Goal: Transaction & Acquisition: Purchase product/service

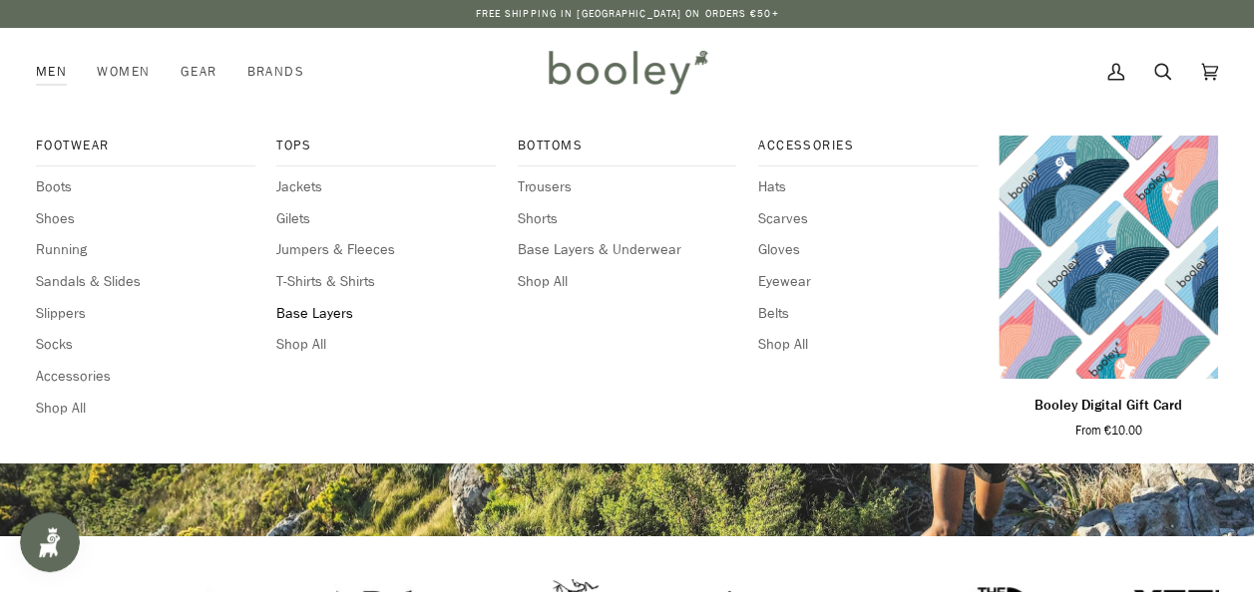
click at [303, 311] on span "Base Layers" at bounding box center [385, 314] width 219 height 22
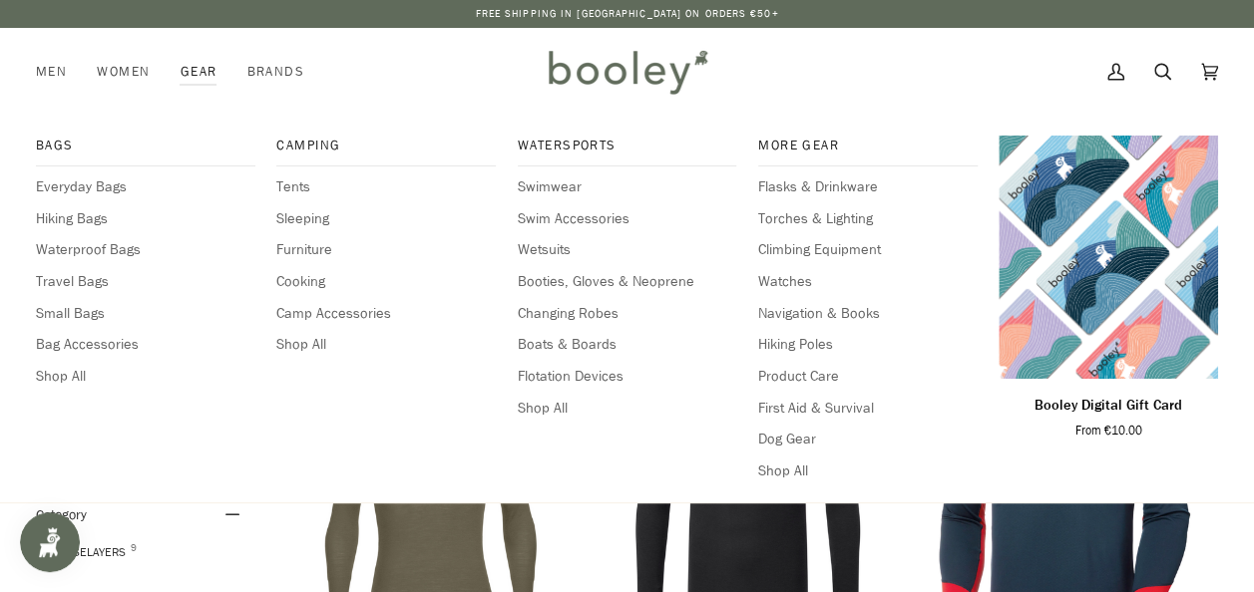
click at [189, 69] on link "Gear" at bounding box center [199, 72] width 67 height 88
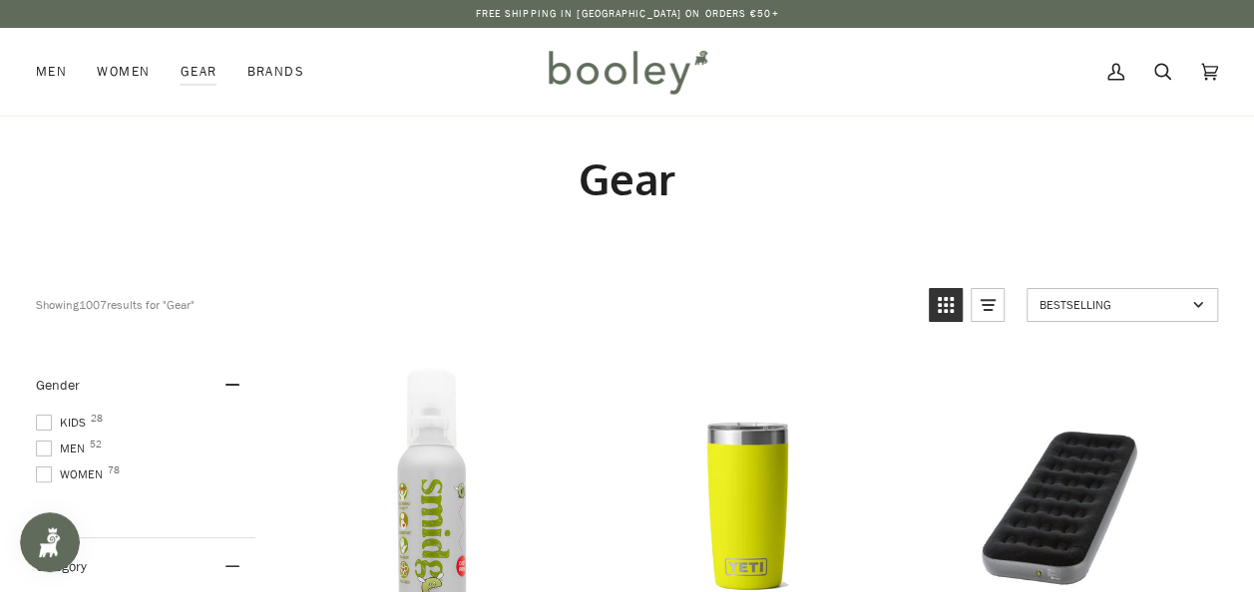
click at [618, 78] on img at bounding box center [627, 72] width 175 height 58
click at [1167, 81] on icon at bounding box center [1162, 72] width 17 height 30
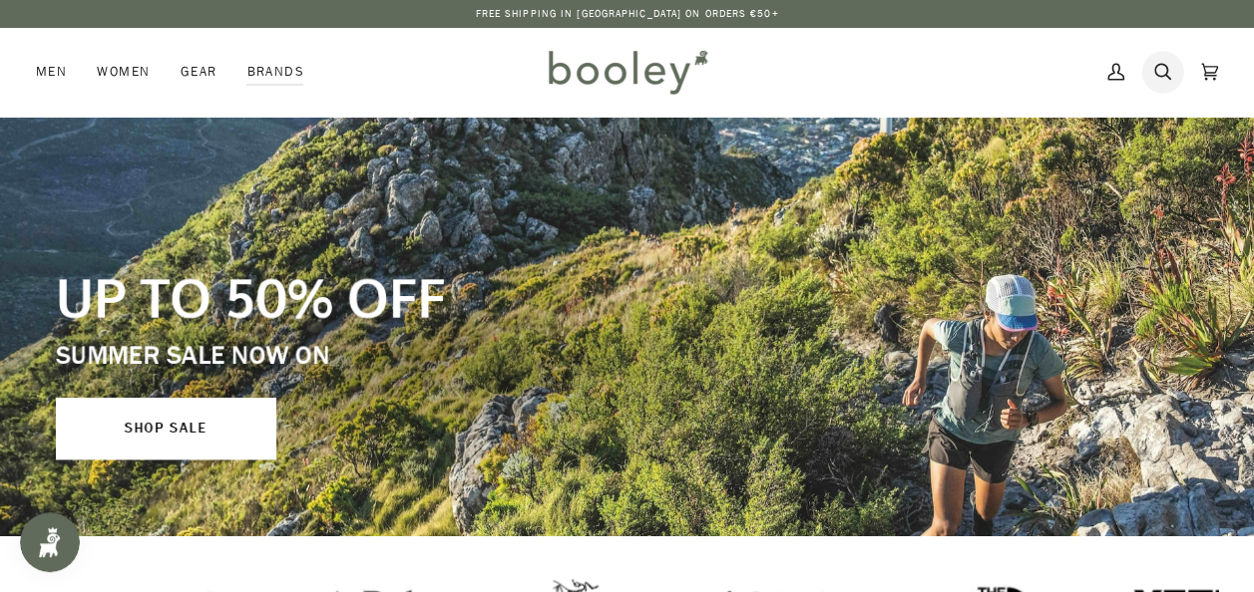
click at [1162, 64] on icon at bounding box center [1162, 72] width 17 height 17
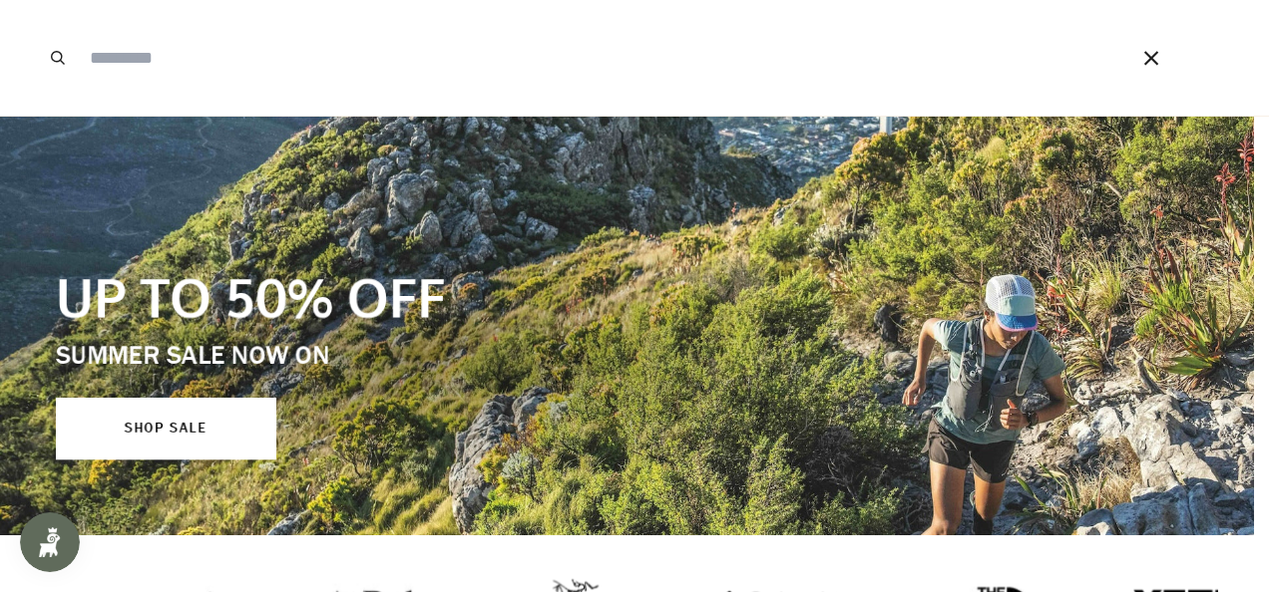
click at [808, 70] on input "Search our store" at bounding box center [580, 58] width 1001 height 116
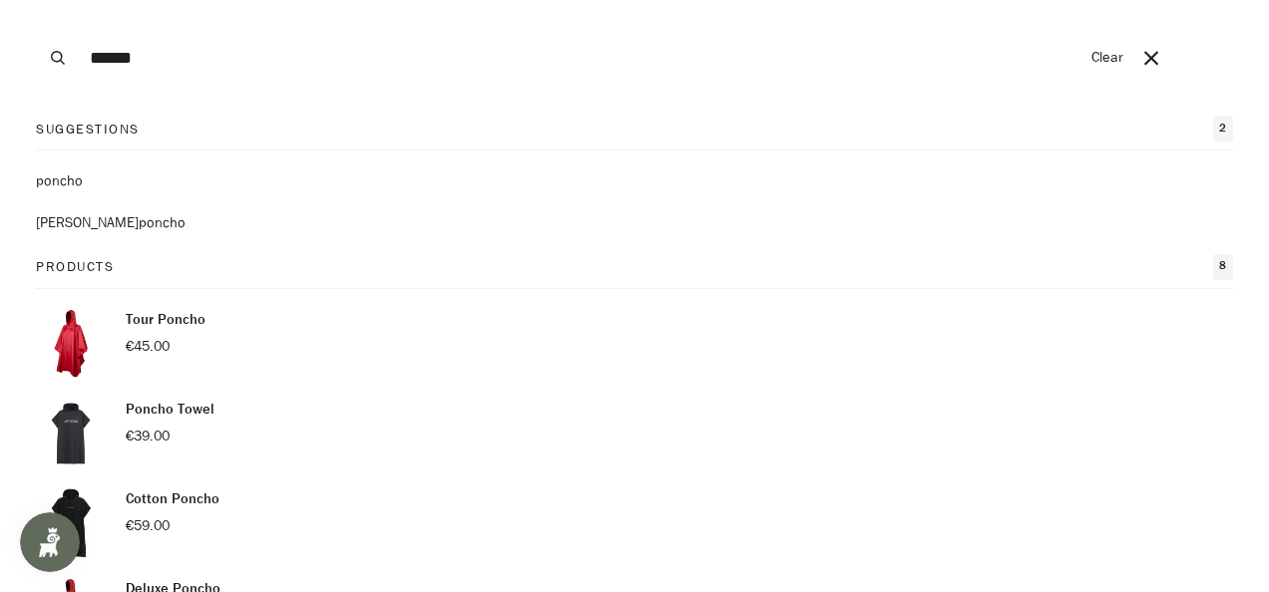
type input "******"
click at [36, 0] on button "Search" at bounding box center [58, 58] width 44 height 116
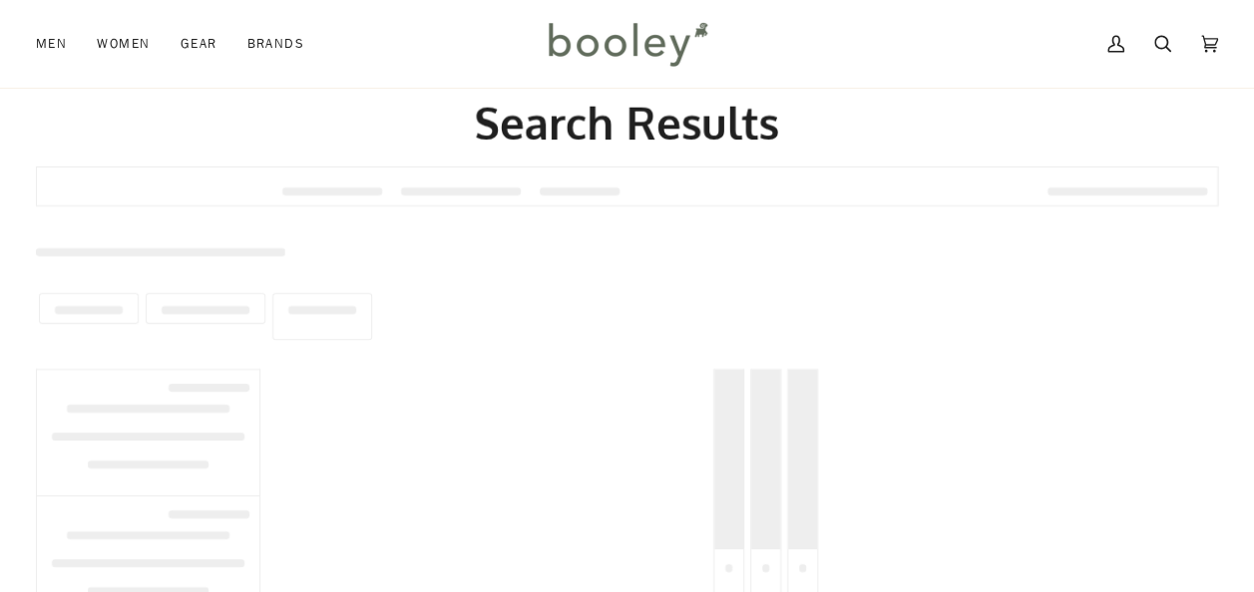
scroll to position [48, 0]
type input "******"
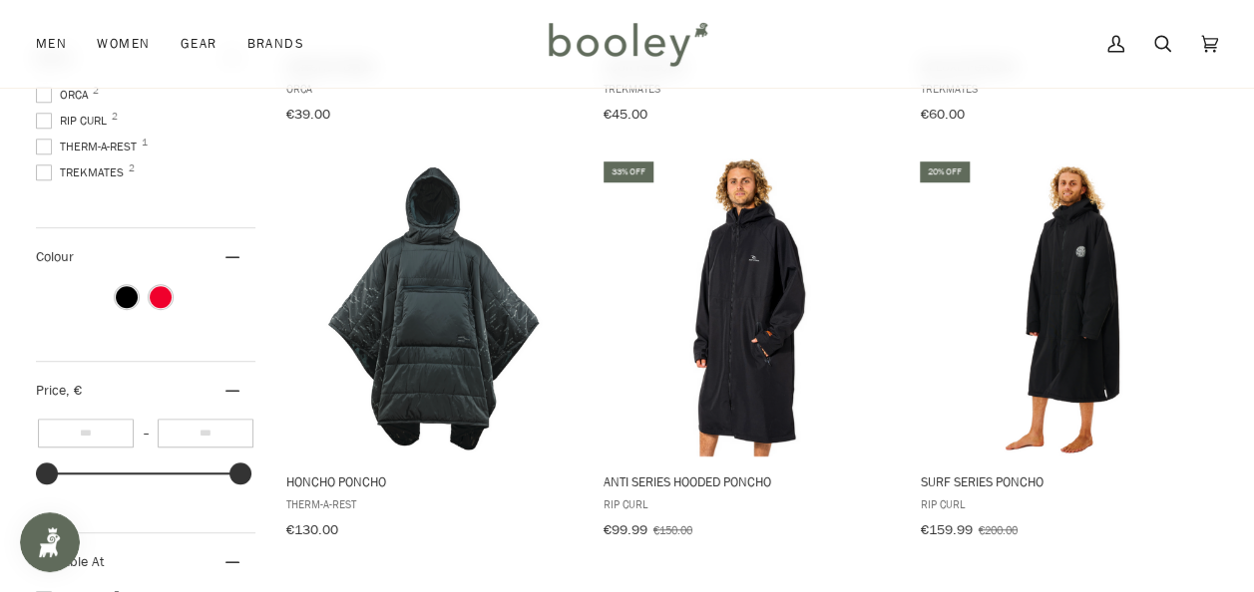
scroll to position [590, 0]
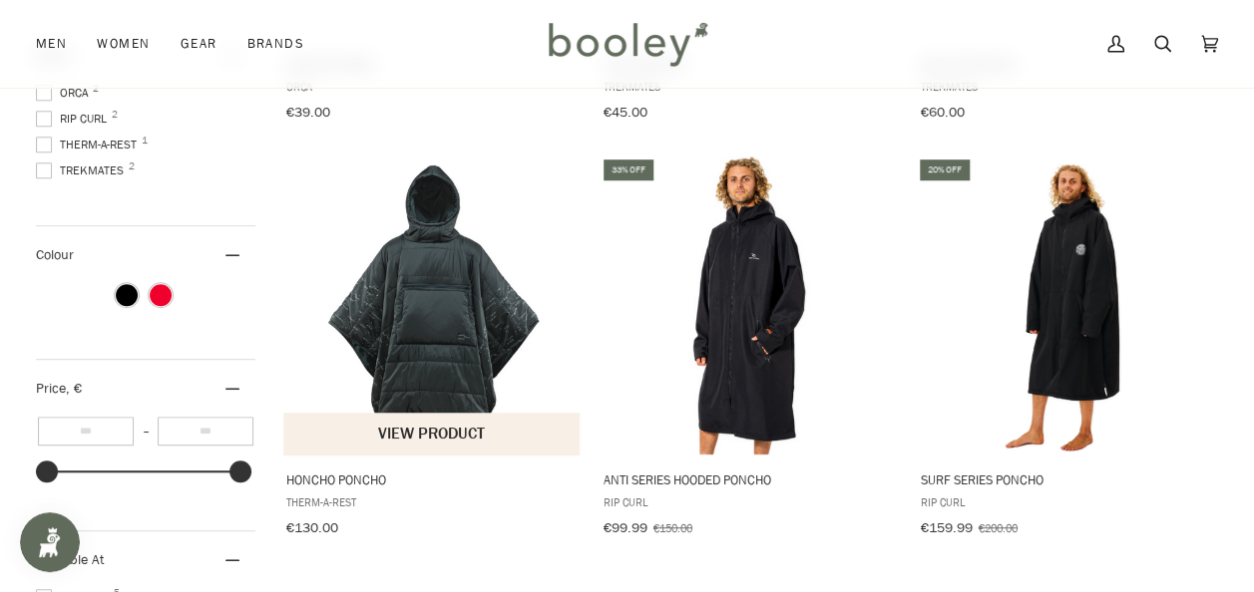
click at [415, 291] on img "Honcho Poncho" at bounding box center [432, 306] width 298 height 298
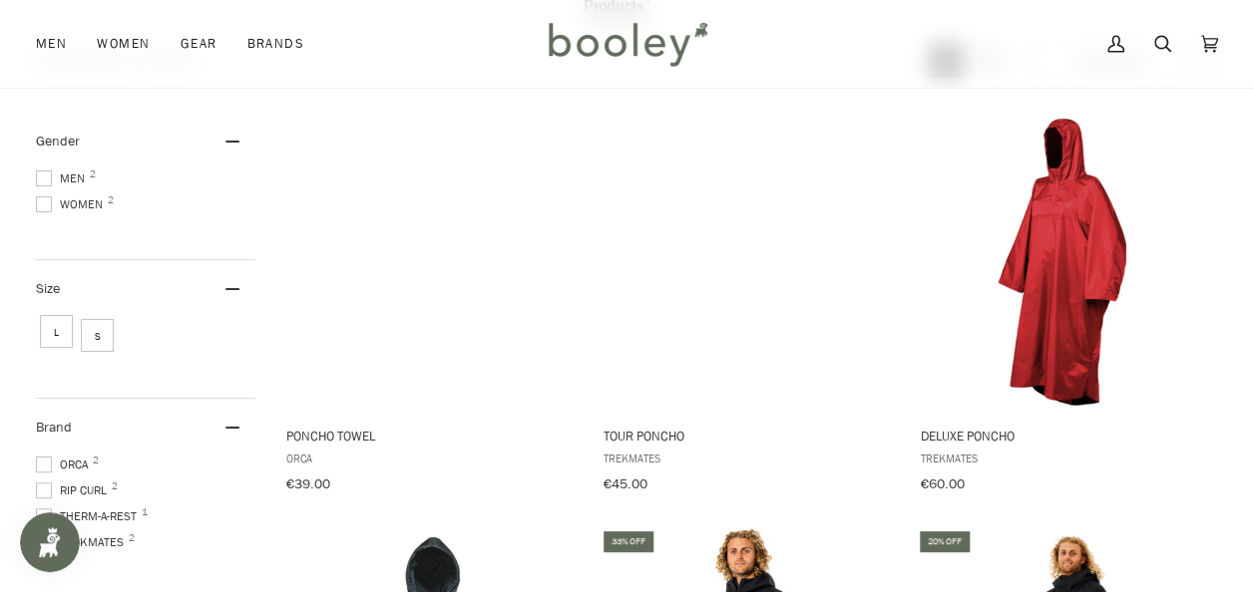
scroll to position [226, 0]
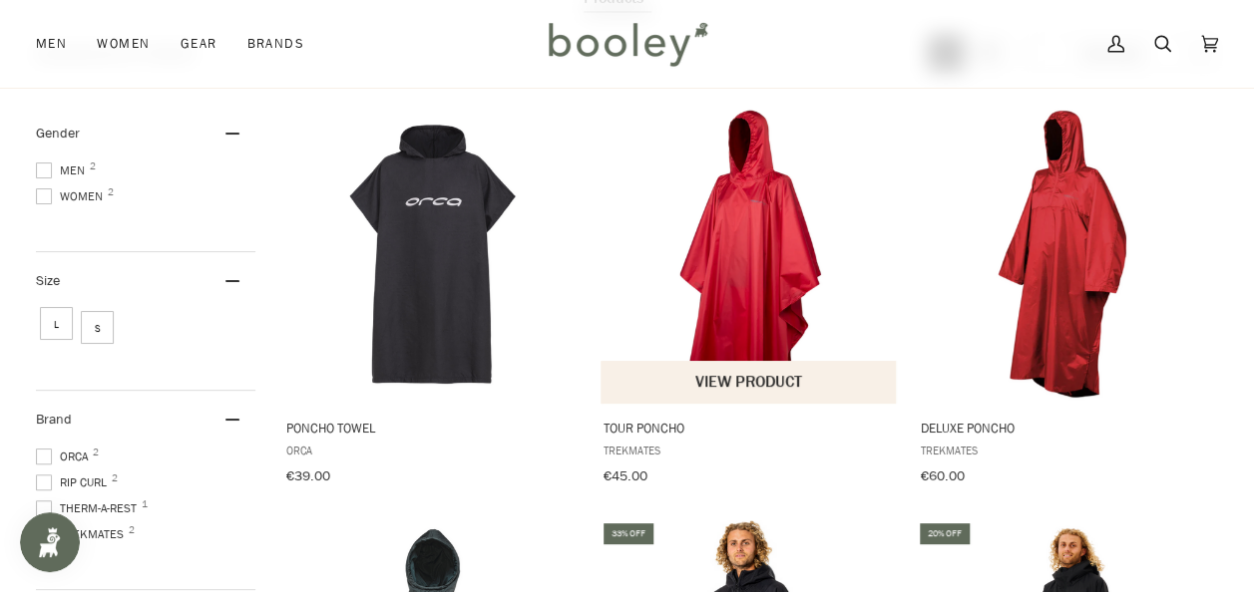
click at [716, 254] on img "Tour Poncho" at bounding box center [749, 254] width 298 height 298
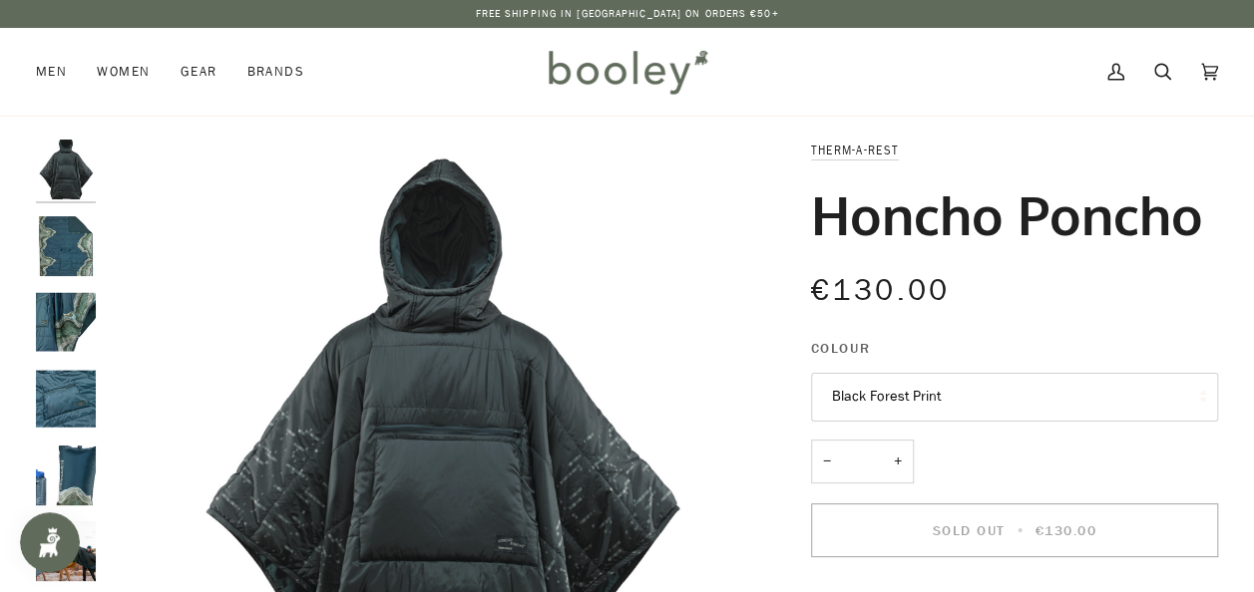
click at [67, 235] on img "Therm-a-Rest Honcho Poncho Outer Space Topo Wave Print - Booley Galway" at bounding box center [66, 246] width 60 height 60
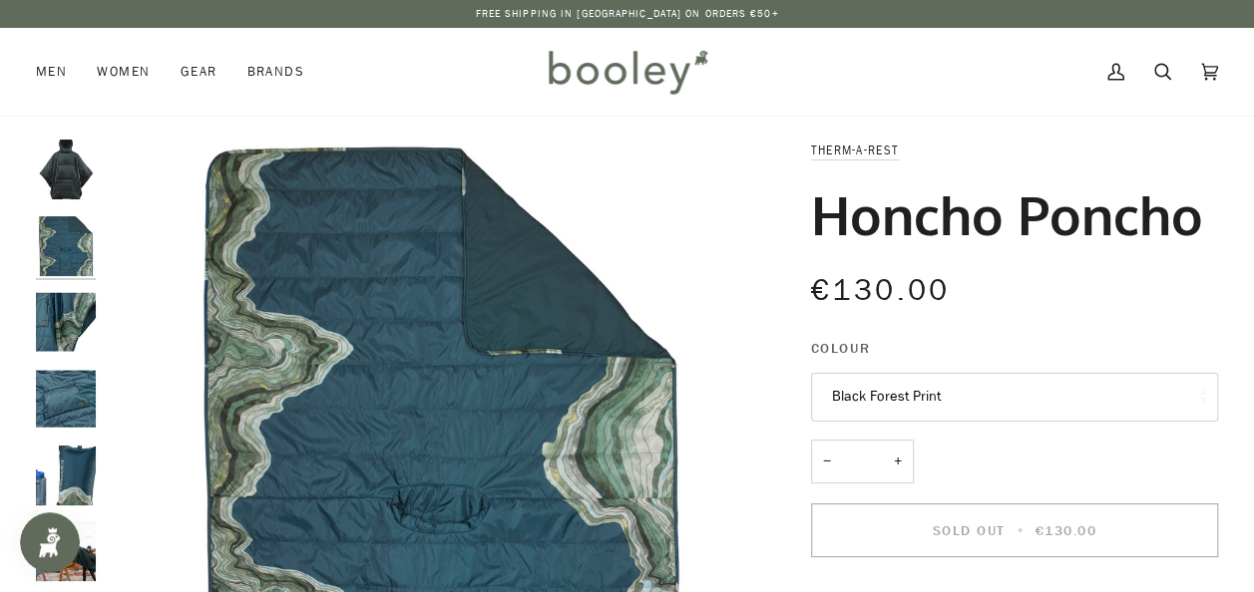
click at [66, 279] on div at bounding box center [71, 369] width 70 height 459
click at [71, 328] on img "Therm-a-Rest Honcho Poncho Outer Space Topo Wave Print - Booley Galway" at bounding box center [66, 322] width 60 height 60
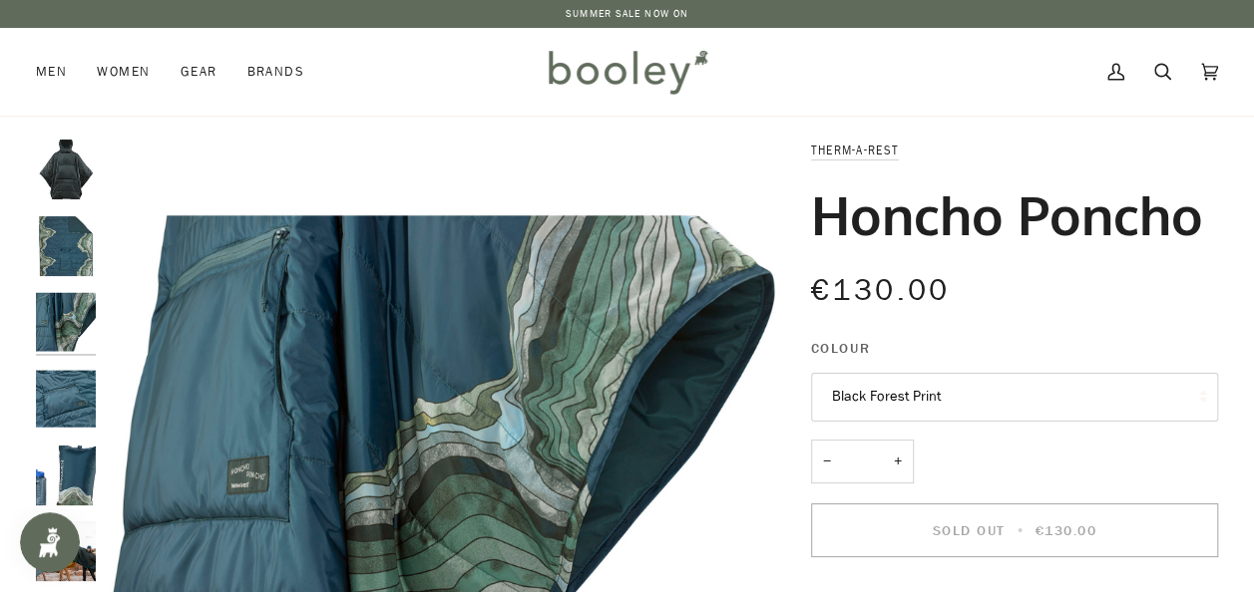
click at [90, 479] on img "Therm-a-Rest Honcho Poncho Outer Space Topo Wave Print - Booley Galway" at bounding box center [66, 476] width 60 height 60
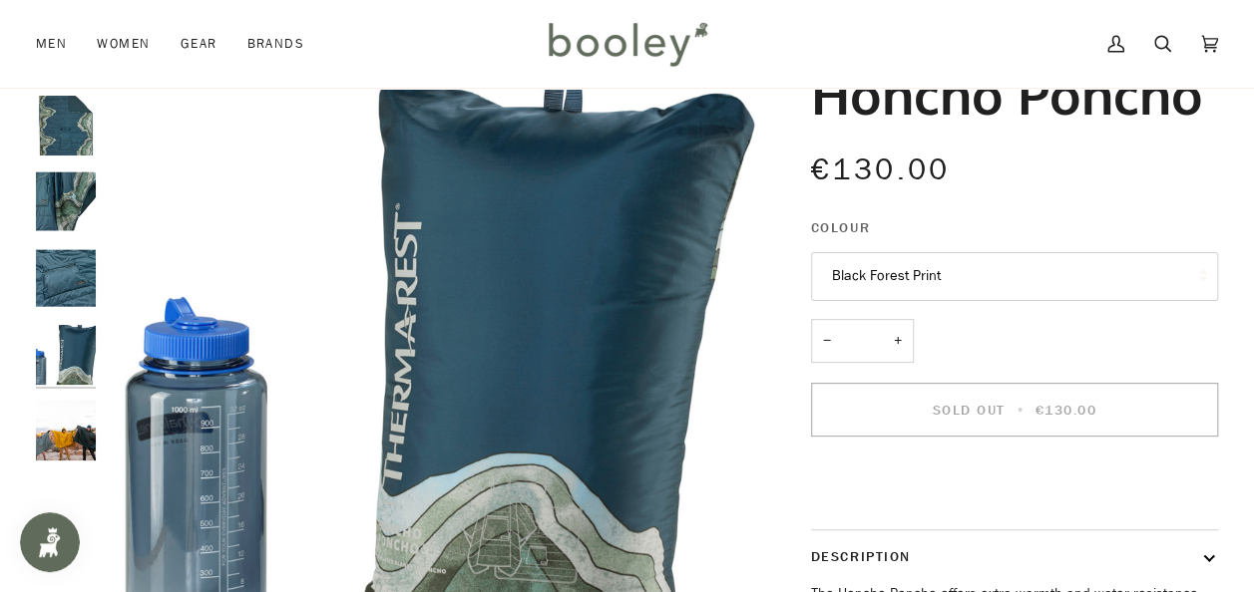
scroll to position [124, 0]
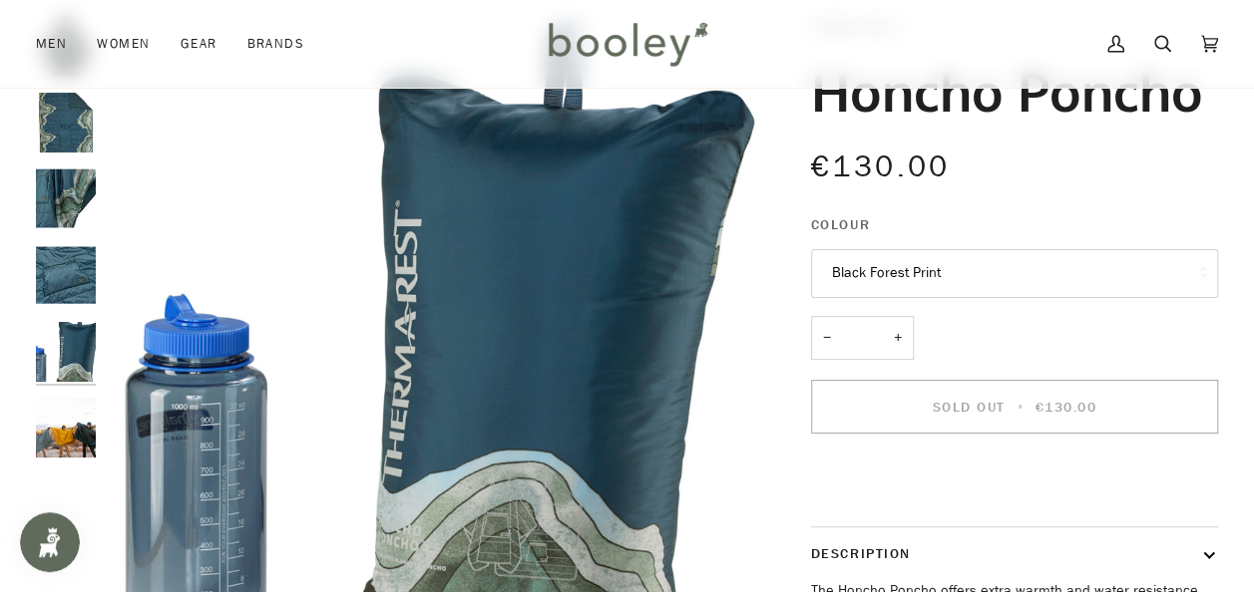
click at [73, 441] on img "Therm-a-Rest Honcho Poncho - Booley Galway" at bounding box center [66, 428] width 60 height 60
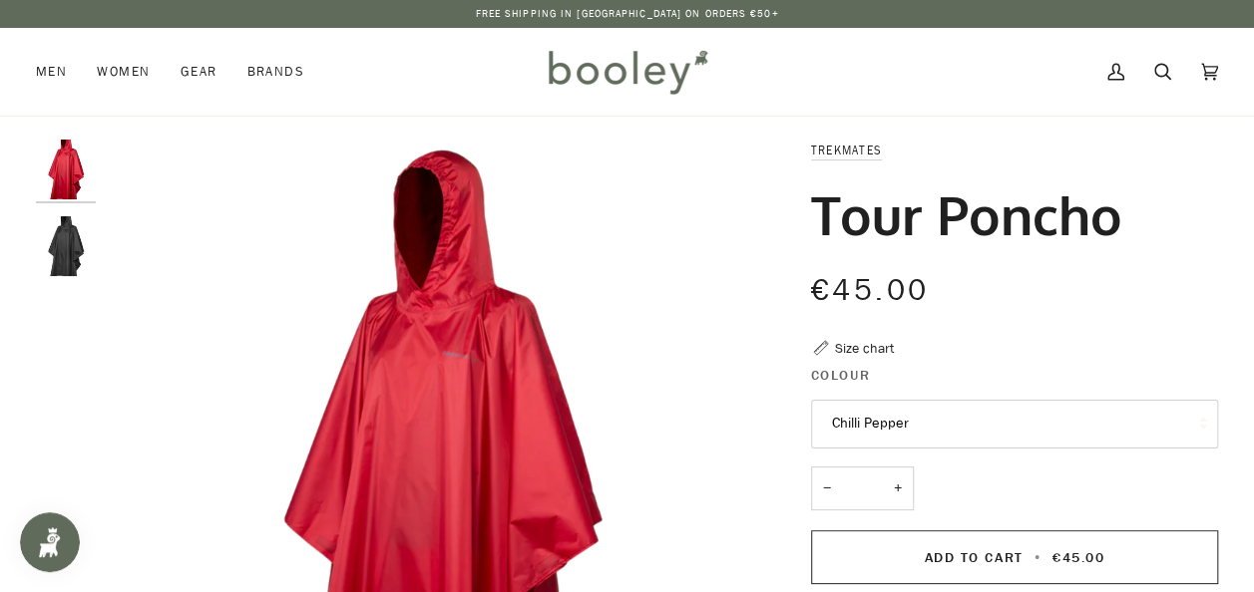
click at [1039, 422] on button "Chilli Pepper" at bounding box center [1014, 424] width 407 height 49
click at [68, 257] on img "Tour Poncho" at bounding box center [66, 246] width 60 height 60
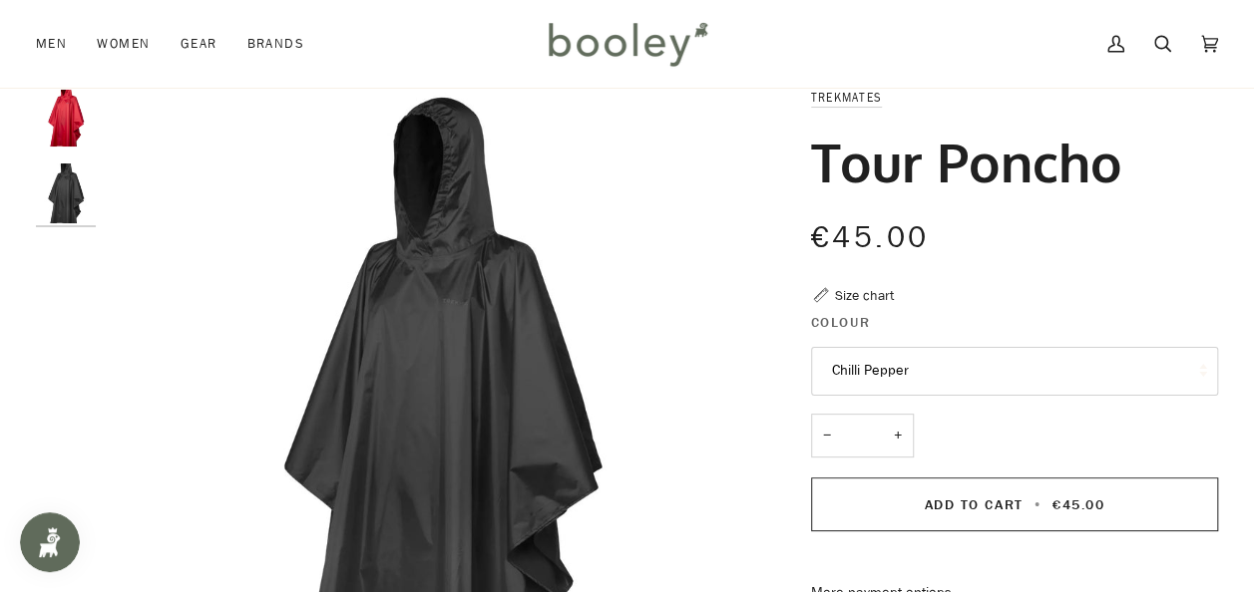
scroll to position [56, 0]
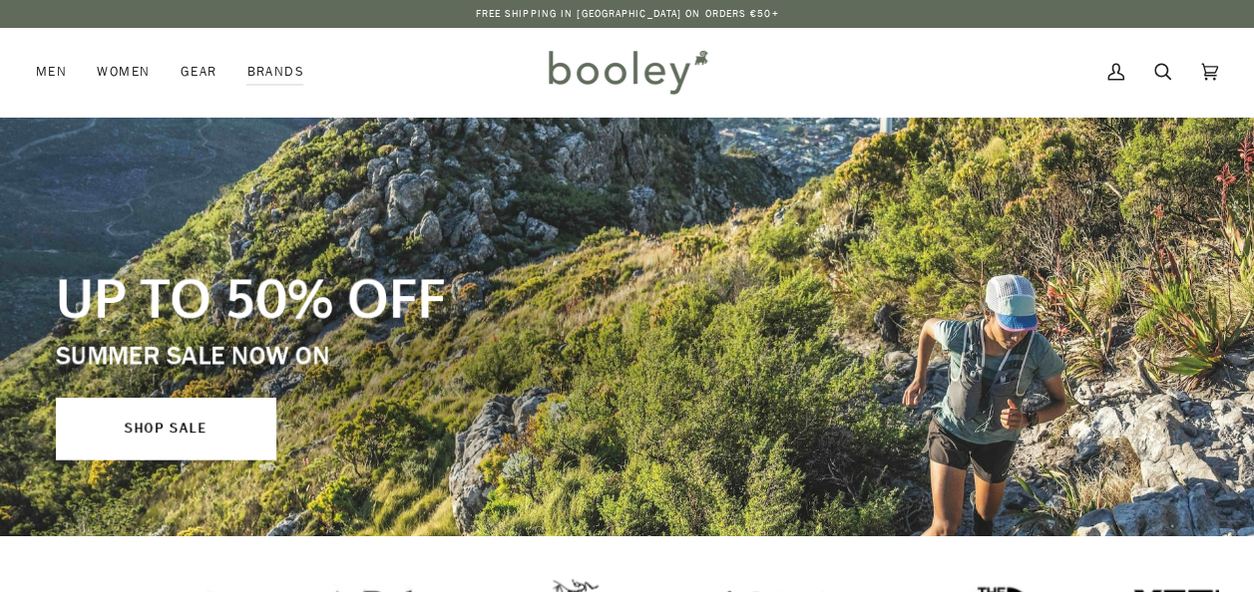
click at [1163, 75] on icon at bounding box center [1162, 72] width 17 height 30
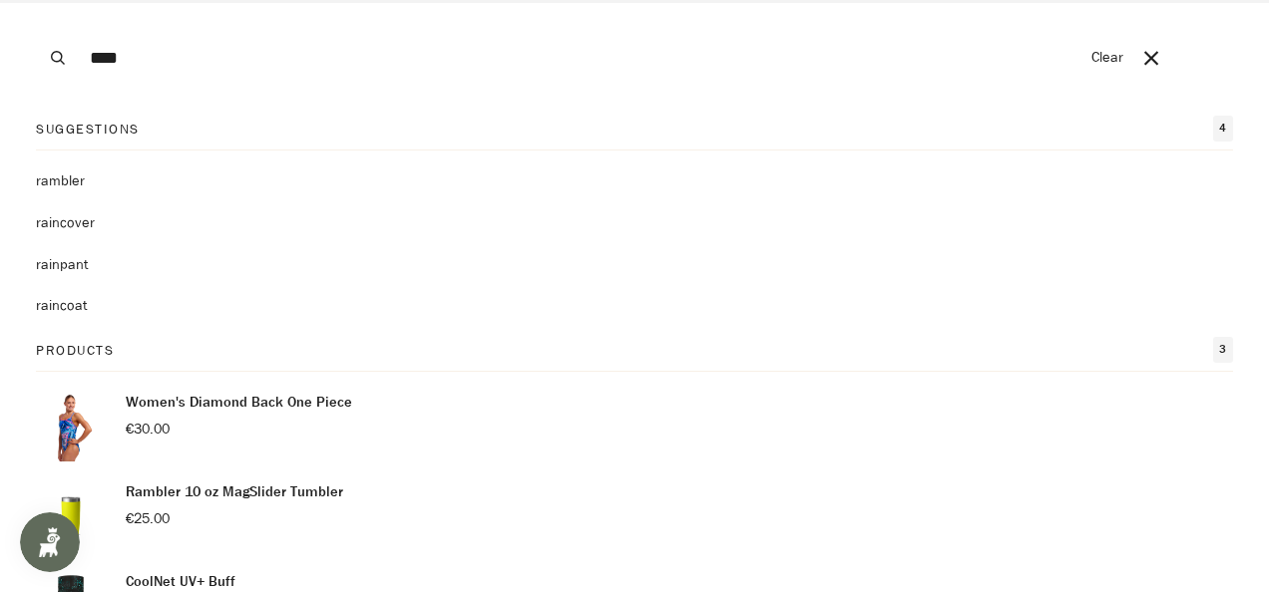
type input "****"
click at [36, 0] on button "Search" at bounding box center [58, 58] width 44 height 116
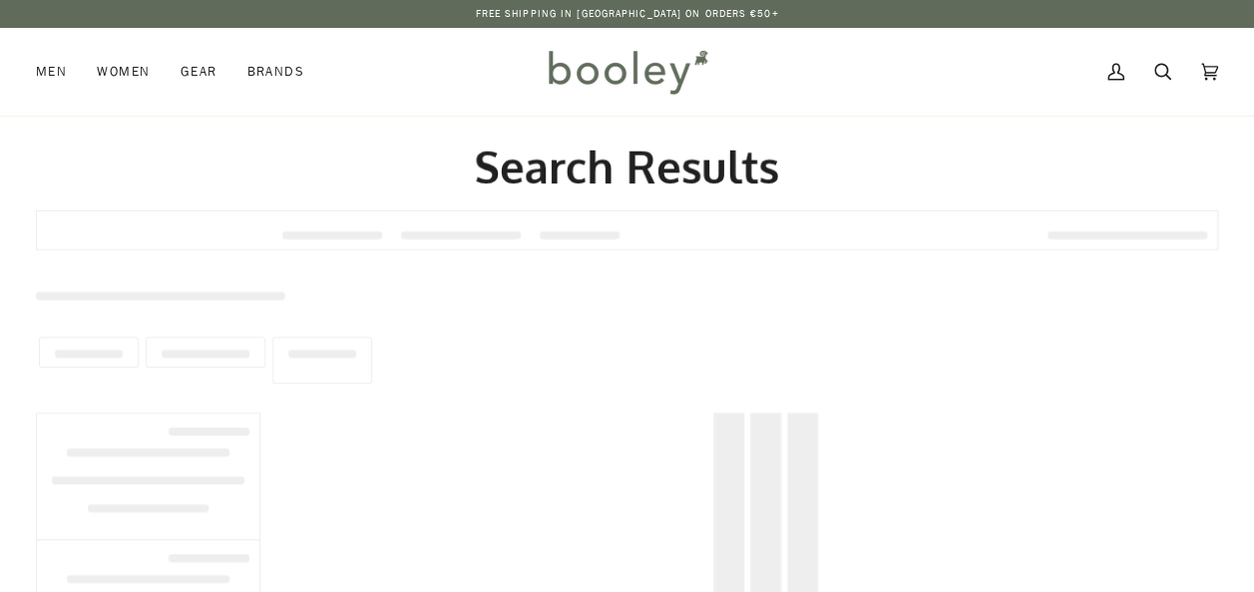
type input "****"
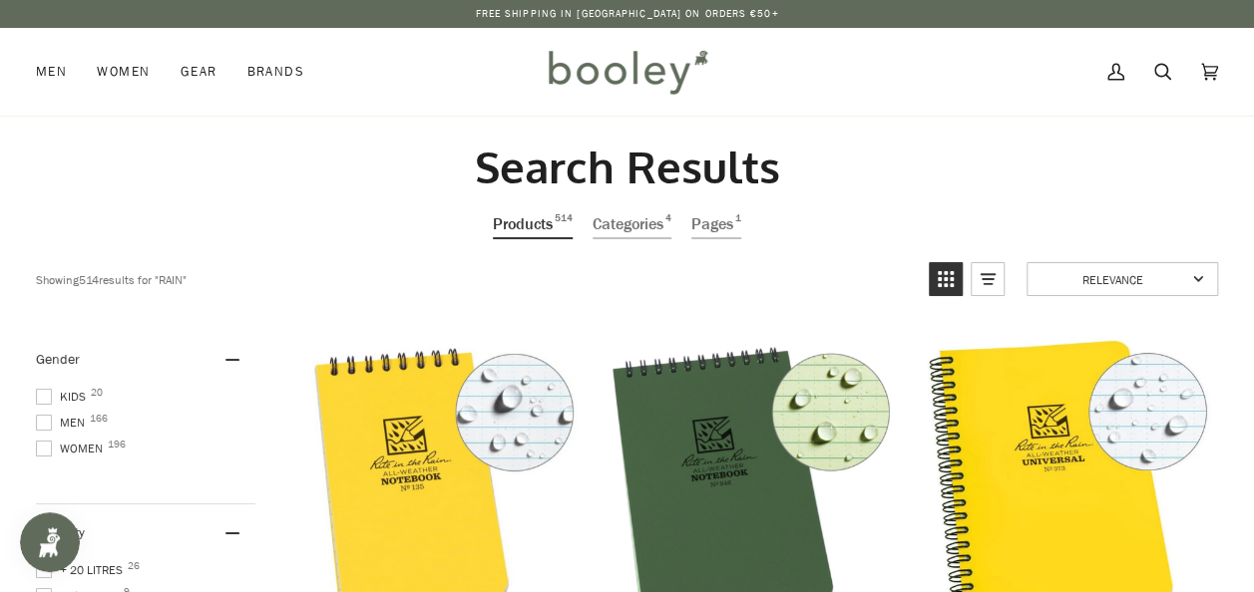
click at [45, 425] on span at bounding box center [44, 423] width 16 height 16
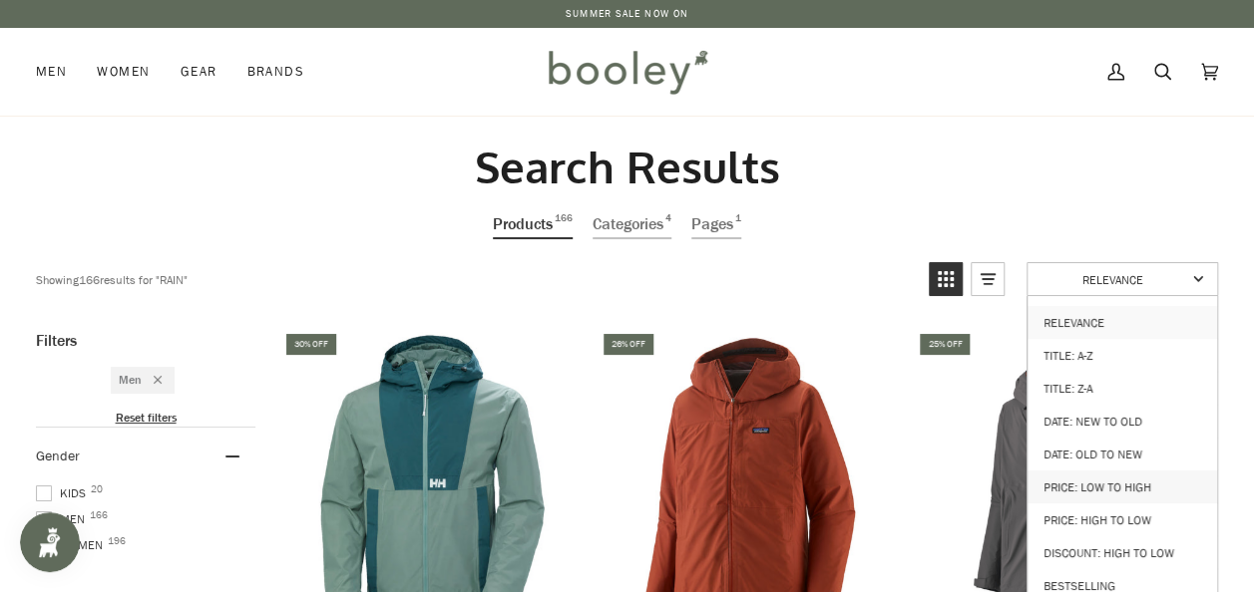
click at [1125, 471] on link "Price: Low to High" at bounding box center [1121, 487] width 189 height 33
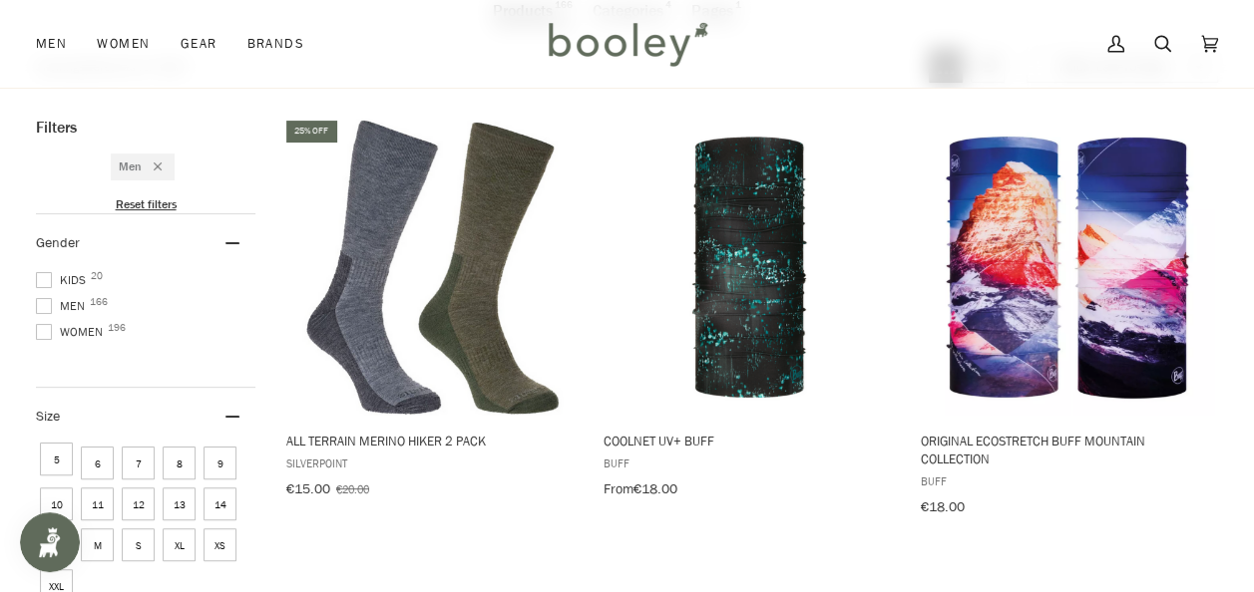
scroll to position [218, 0]
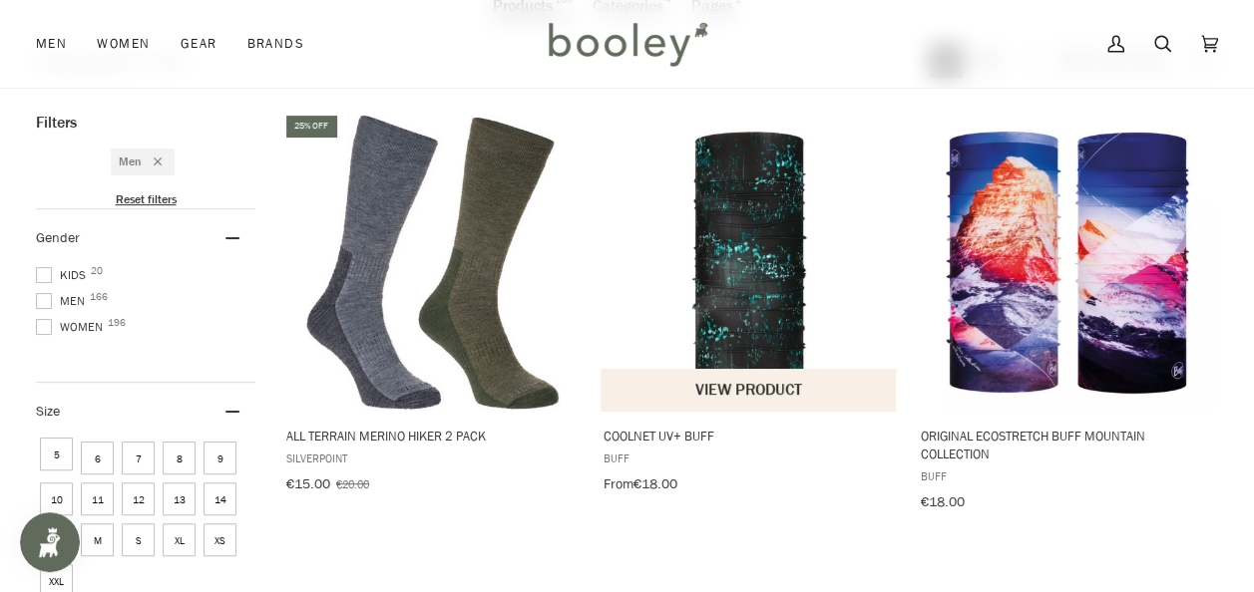
click at [770, 212] on img "CoolNet UV+ Buff" at bounding box center [749, 262] width 298 height 298
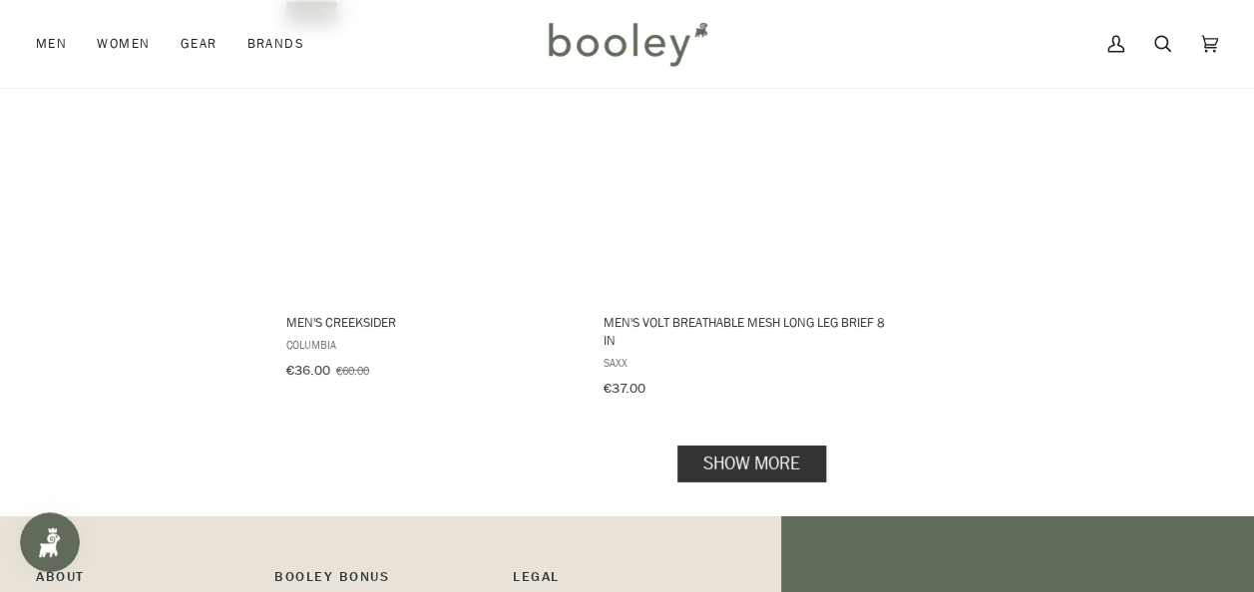
scroll to position [2931, 0]
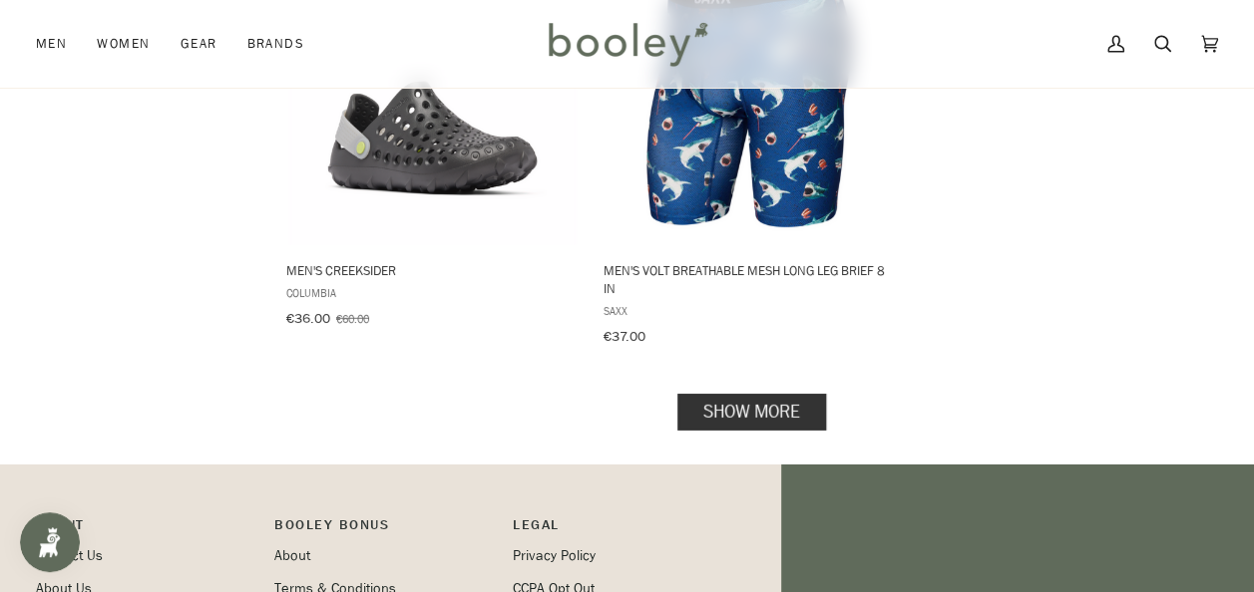
click at [750, 394] on link "Show more" at bounding box center [751, 412] width 149 height 37
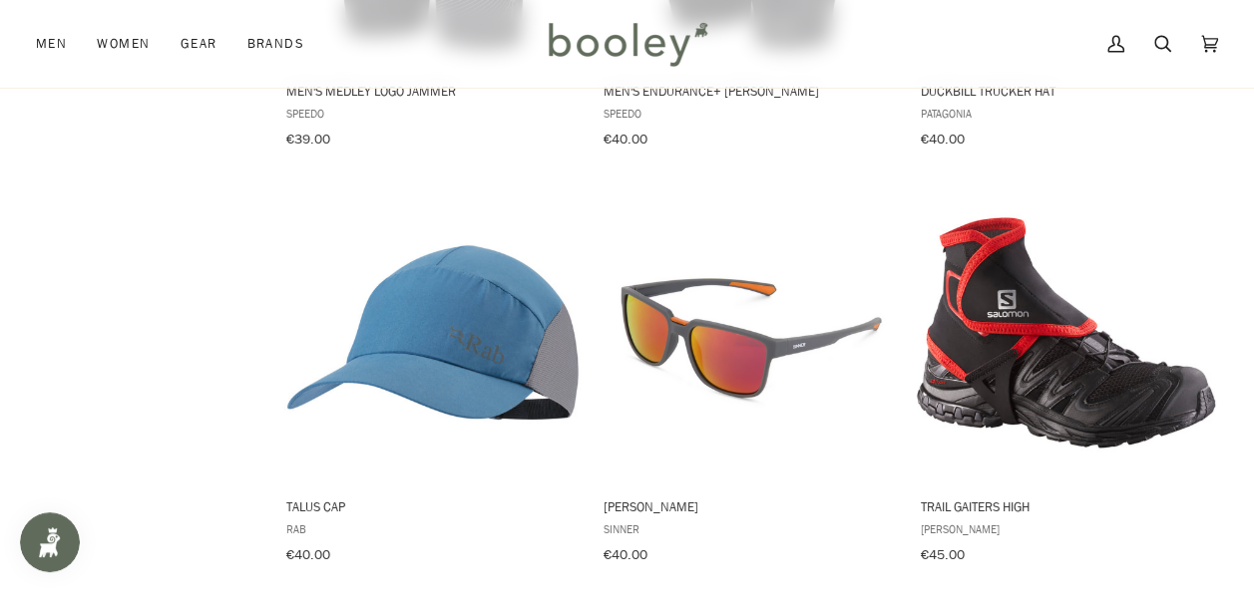
scroll to position [3510, 0]
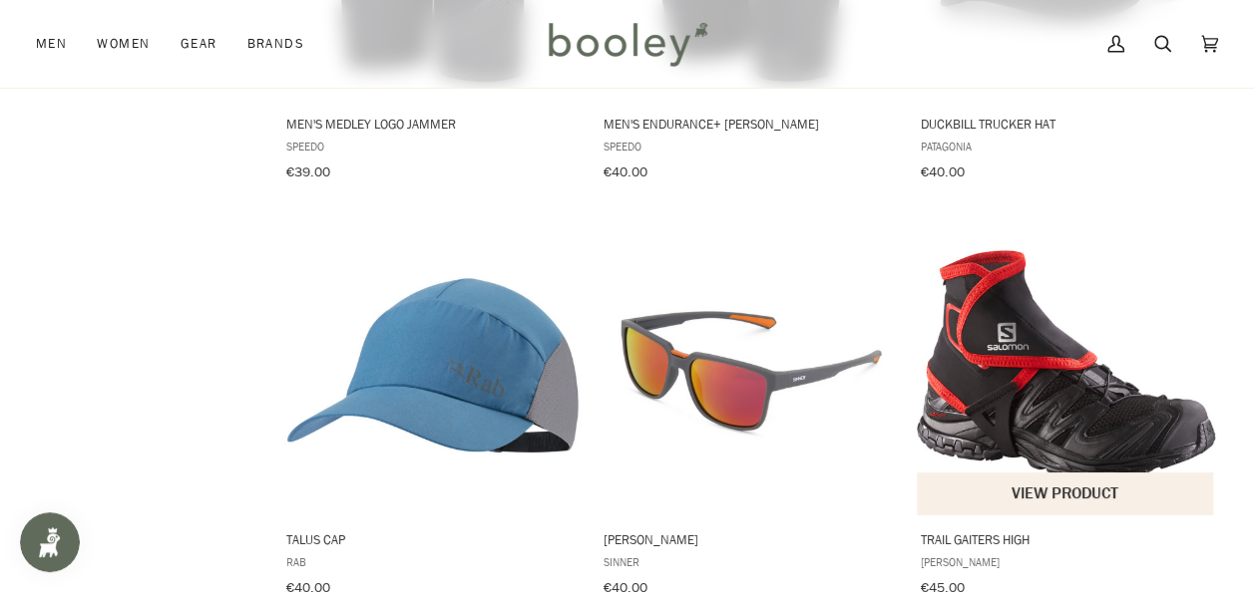
click at [1056, 337] on img "Trail Gaiters High" at bounding box center [1066, 365] width 298 height 298
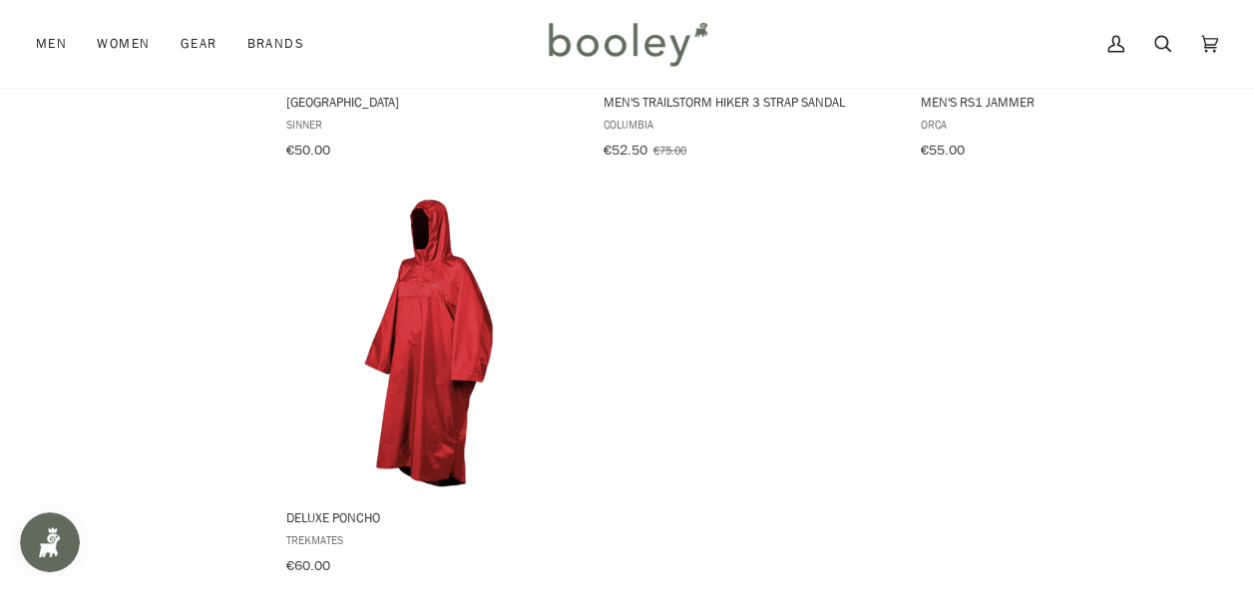
scroll to position [5661, 0]
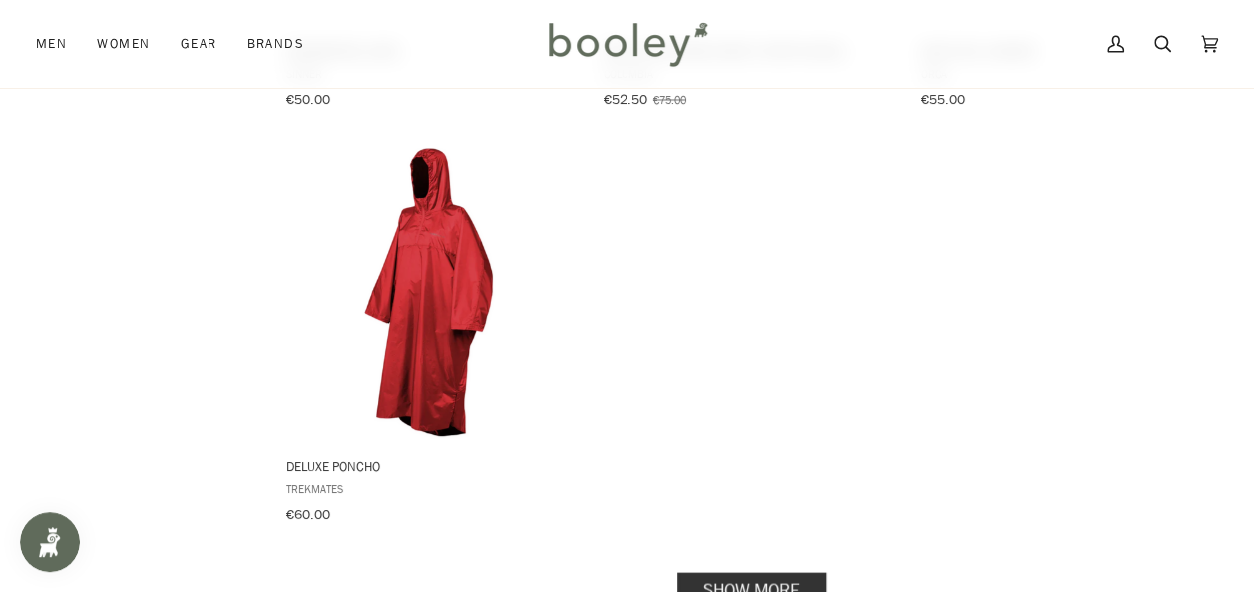
click at [783, 572] on link "Show more" at bounding box center [751, 590] width 149 height 37
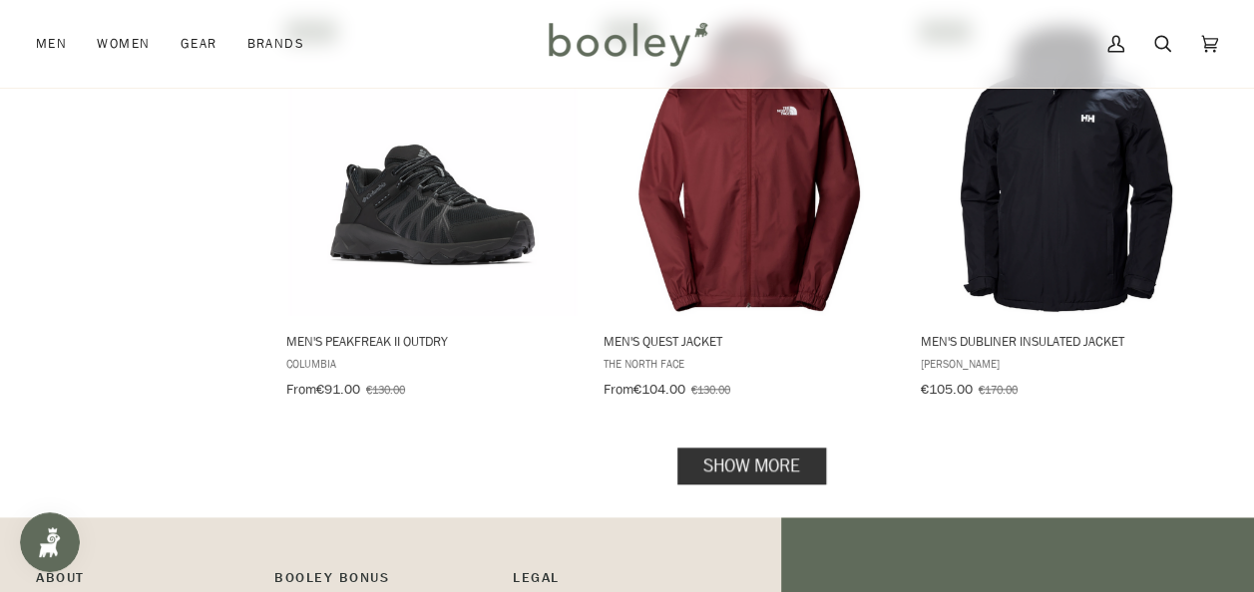
scroll to position [8269, 0]
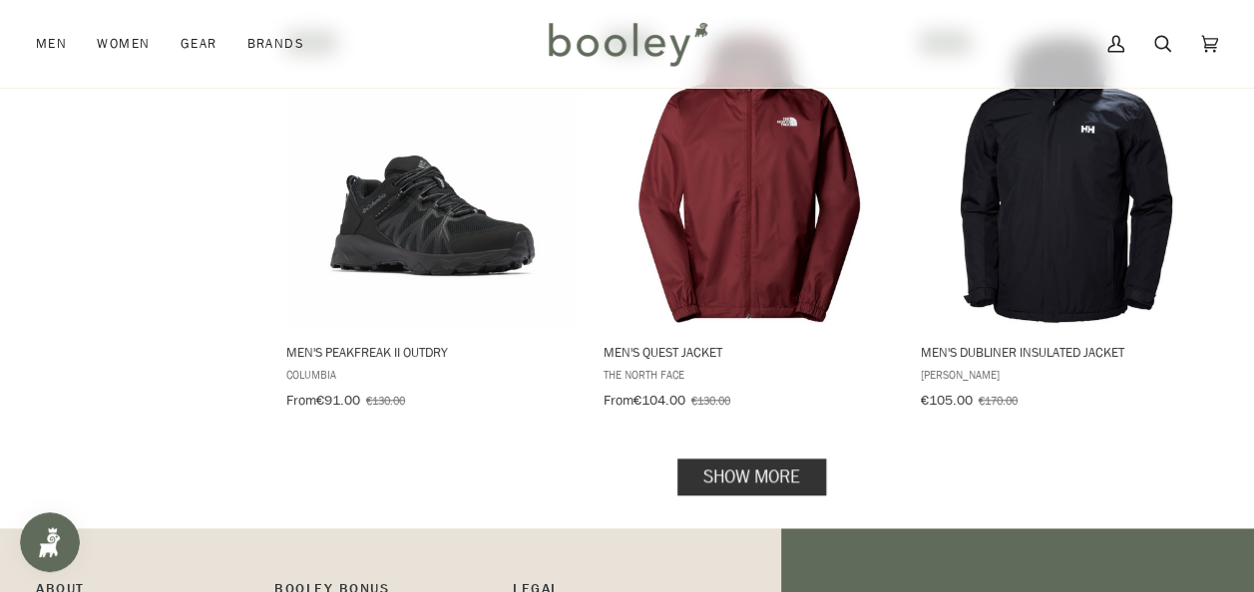
click at [725, 458] on link "Show more" at bounding box center [751, 476] width 149 height 37
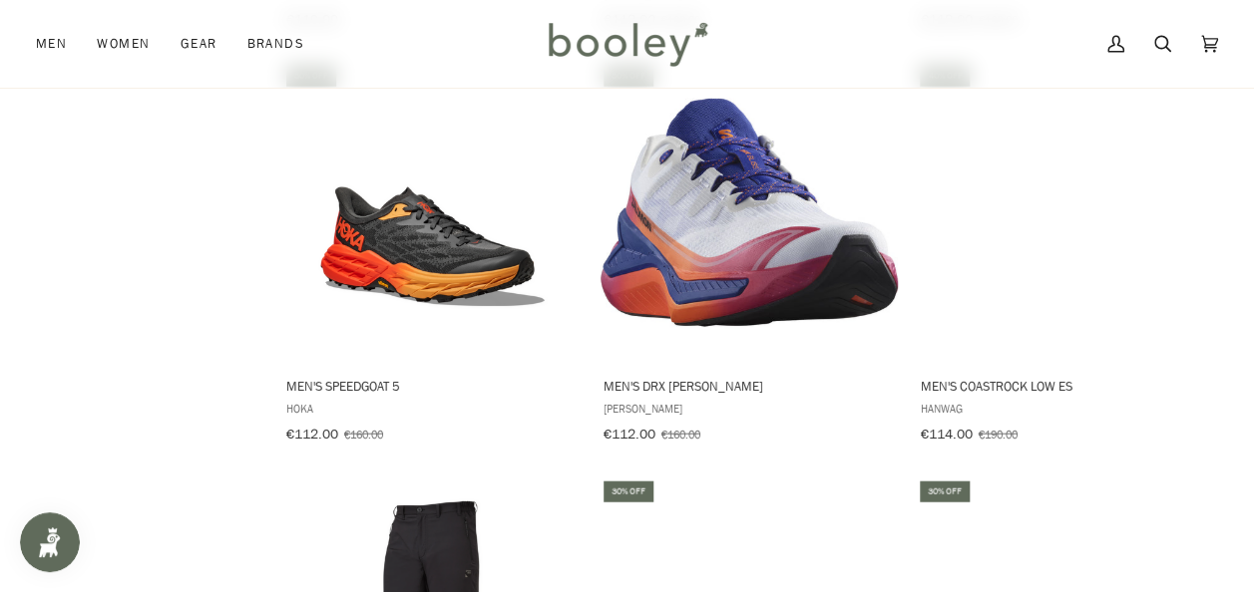
scroll to position [10296, 0]
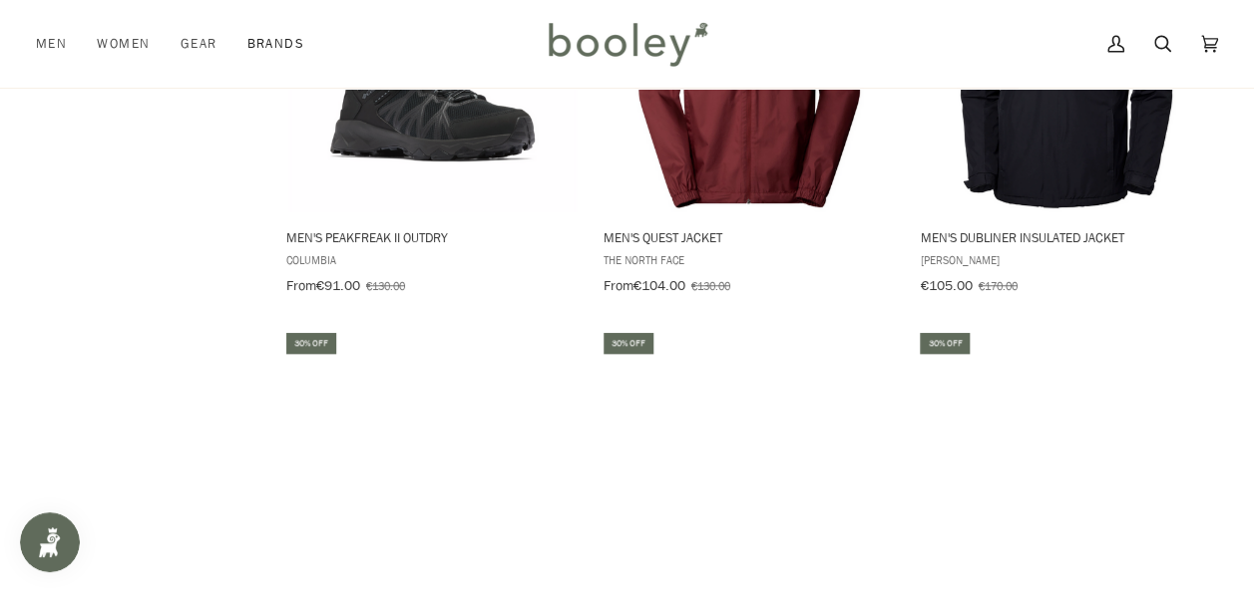
scroll to position [8269, 0]
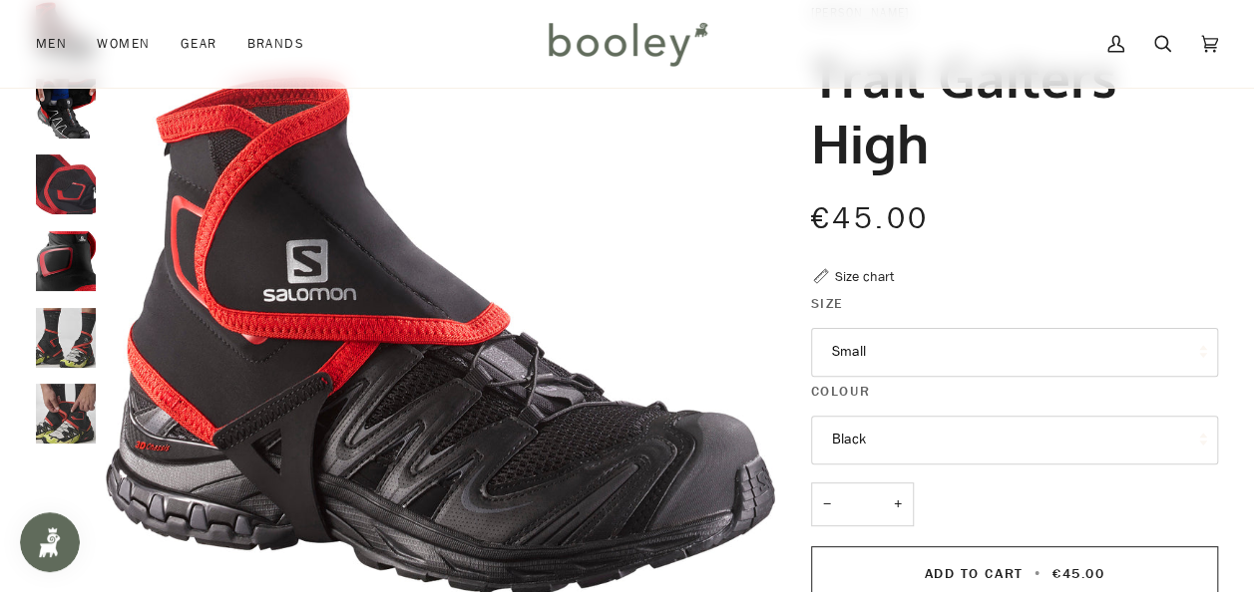
scroll to position [136, 0]
